Goal: Transaction & Acquisition: Purchase product/service

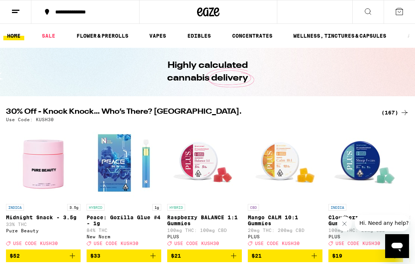
click at [400, 17] on button at bounding box center [399, 11] width 31 height 23
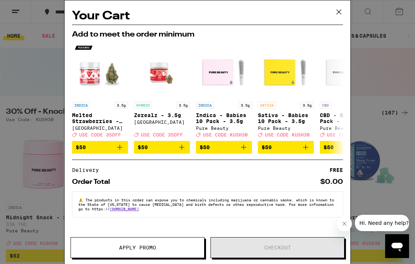
click at [338, 15] on icon at bounding box center [338, 11] width 11 height 11
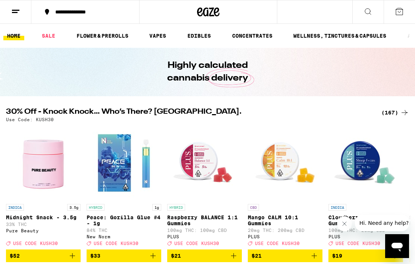
click at [16, 17] on button at bounding box center [15, 12] width 31 height 24
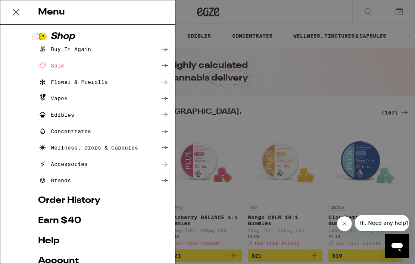
click at [88, 200] on link "Order History" at bounding box center [103, 200] width 131 height 9
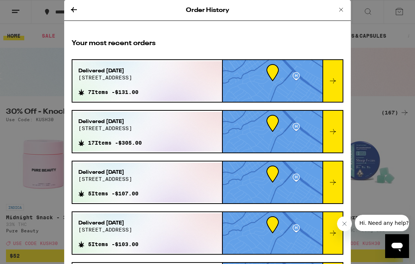
click at [183, 84] on div "Delivered [DATE] [STREET_ADDRESS] 7 Items - $131.00" at bounding box center [147, 81] width 150 height 40
click at [215, 80] on div "Delivered [DATE] [STREET_ADDRESS] 7 Items - $131.00" at bounding box center [147, 81] width 150 height 40
click at [330, 83] on icon at bounding box center [333, 81] width 9 height 9
